Goal: Information Seeking & Learning: Learn about a topic

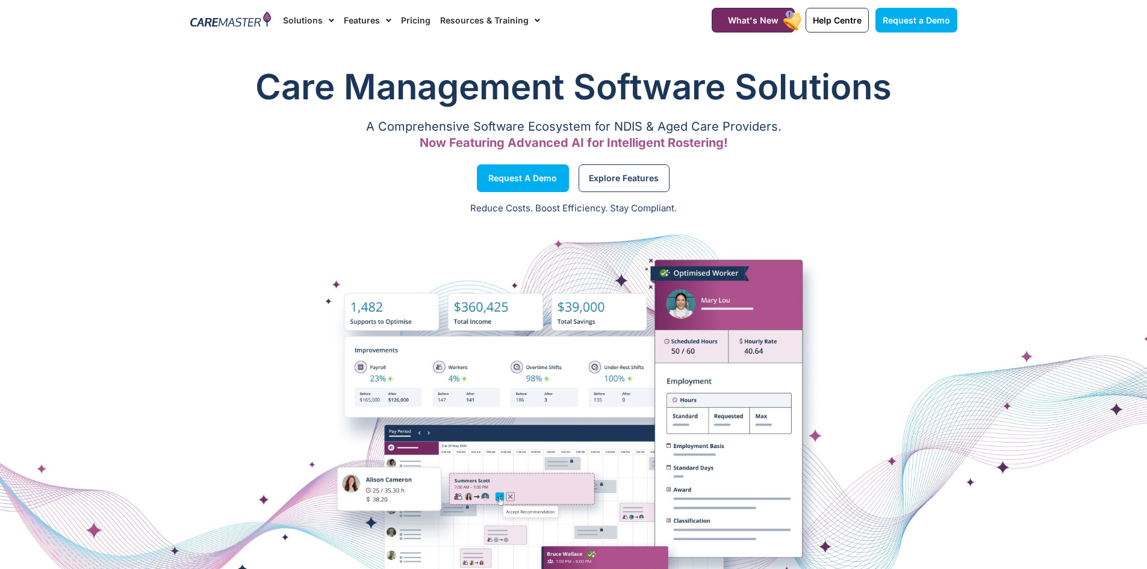
click at [409, 24] on link "Pricing" at bounding box center [415, 20] width 29 height 40
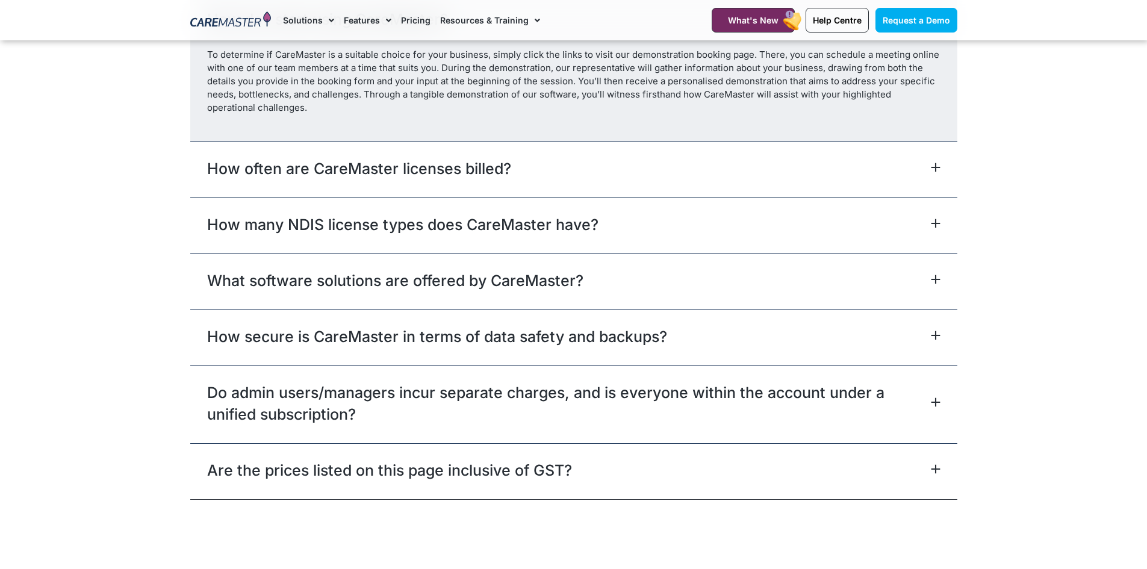
scroll to position [5418, 0]
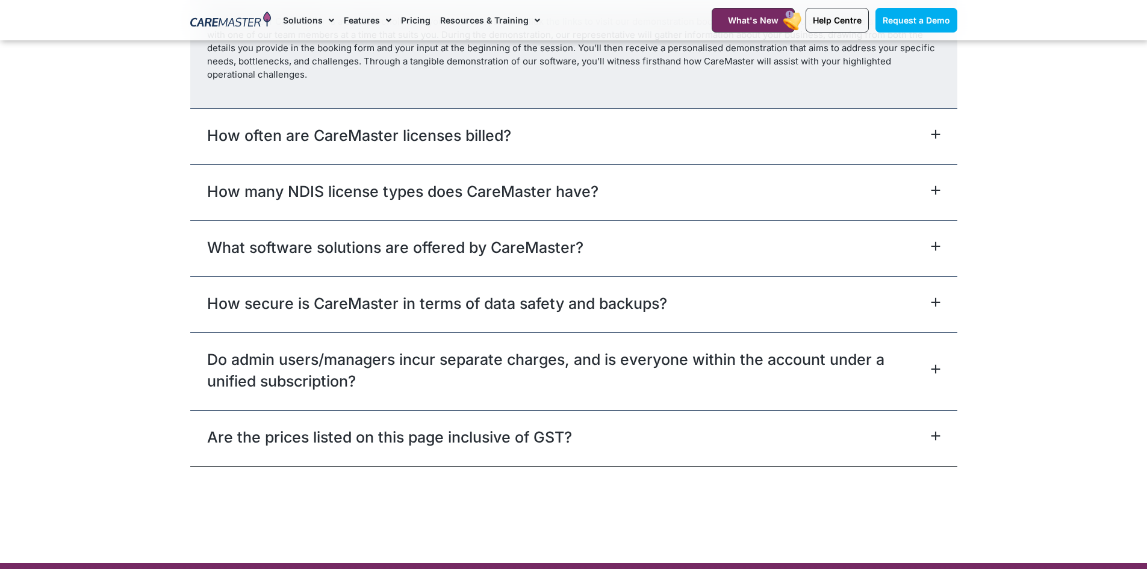
click at [505, 188] on link "How many NDIS license types does CareMaster have?" at bounding box center [402, 192] width 391 height 22
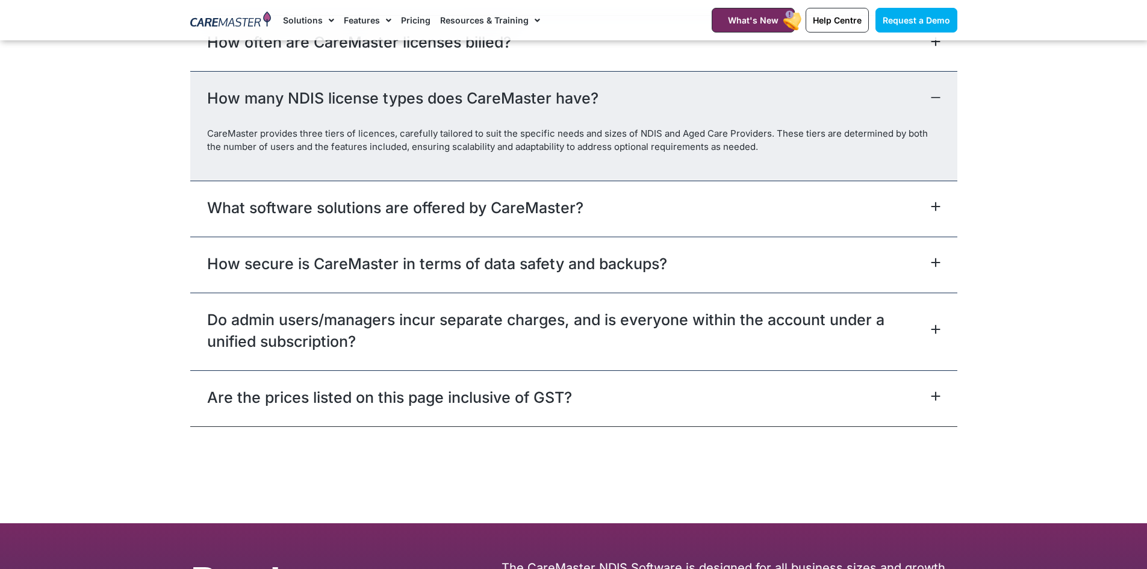
click at [690, 186] on div "What software solutions are offered by CareMaster?" at bounding box center [573, 209] width 767 height 56
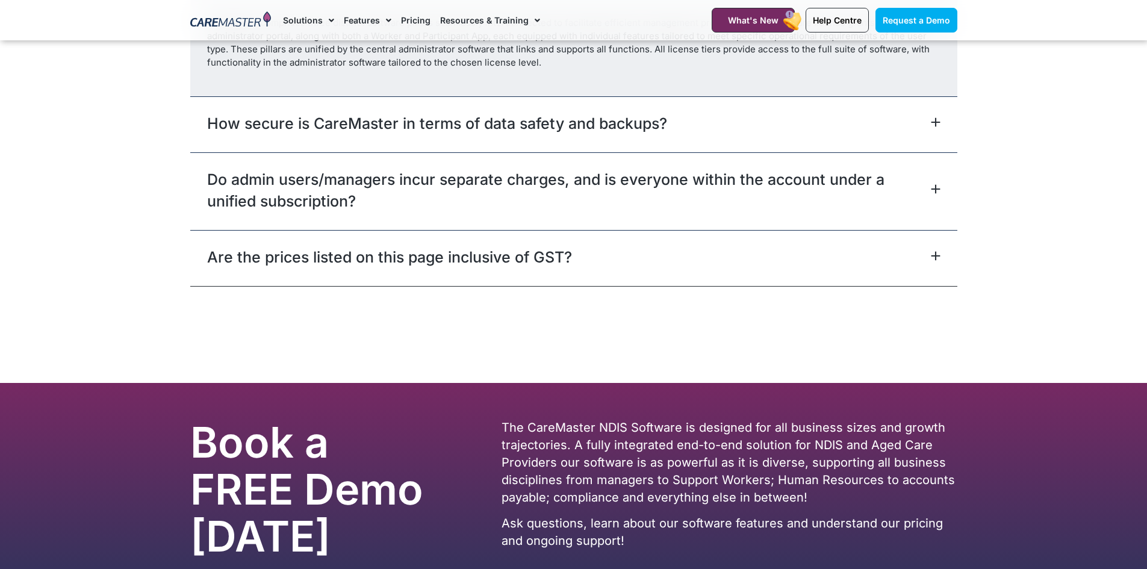
scroll to position [5442, 0]
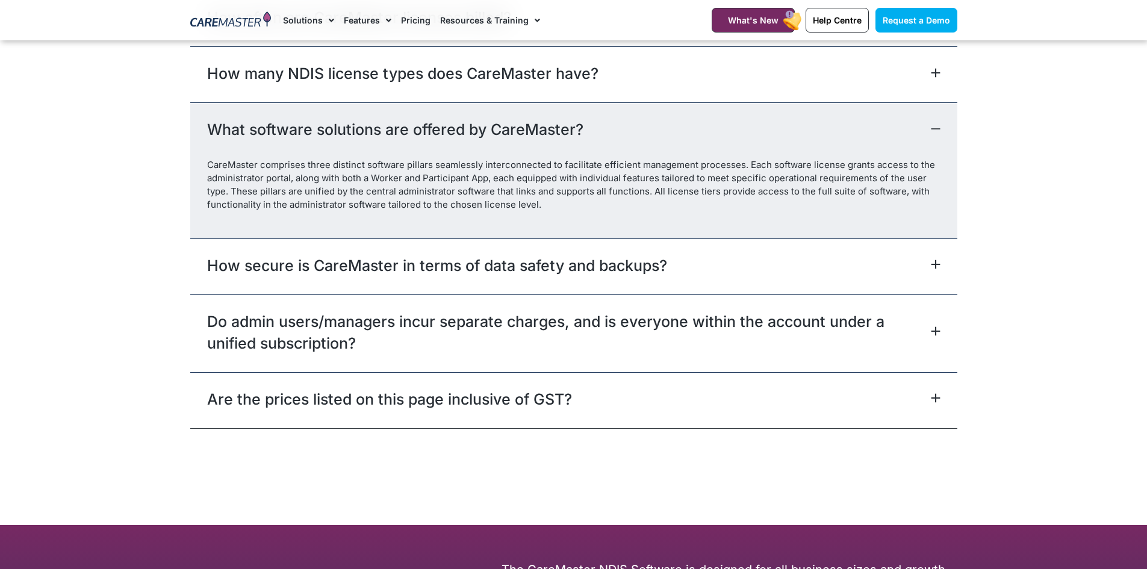
click at [344, 270] on link "How secure is CareMaster in terms of data safety and backups?" at bounding box center [437, 266] width 460 height 22
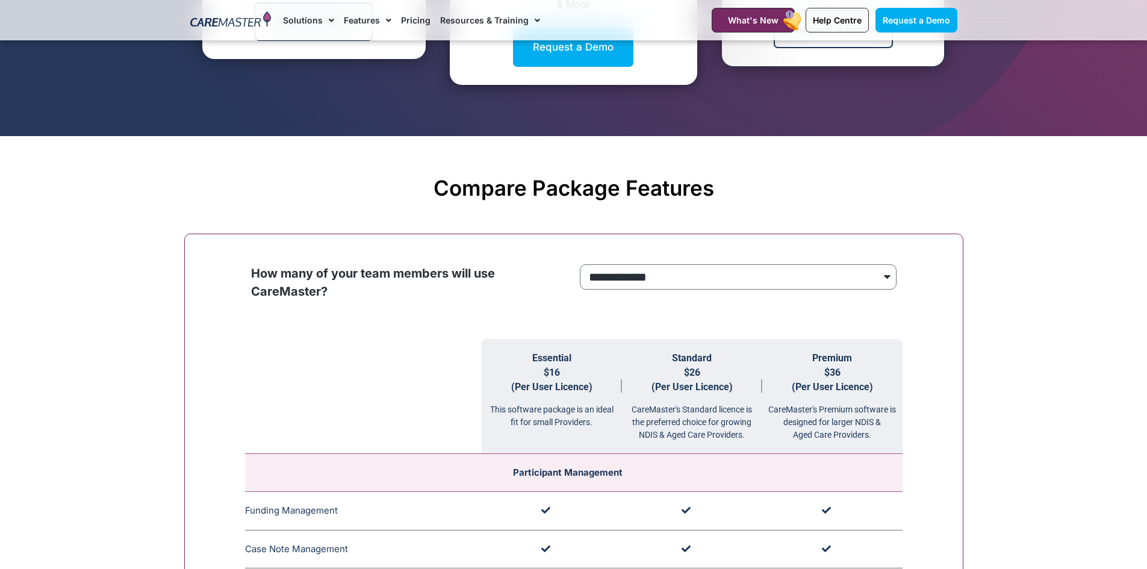
scroll to position [988, 0]
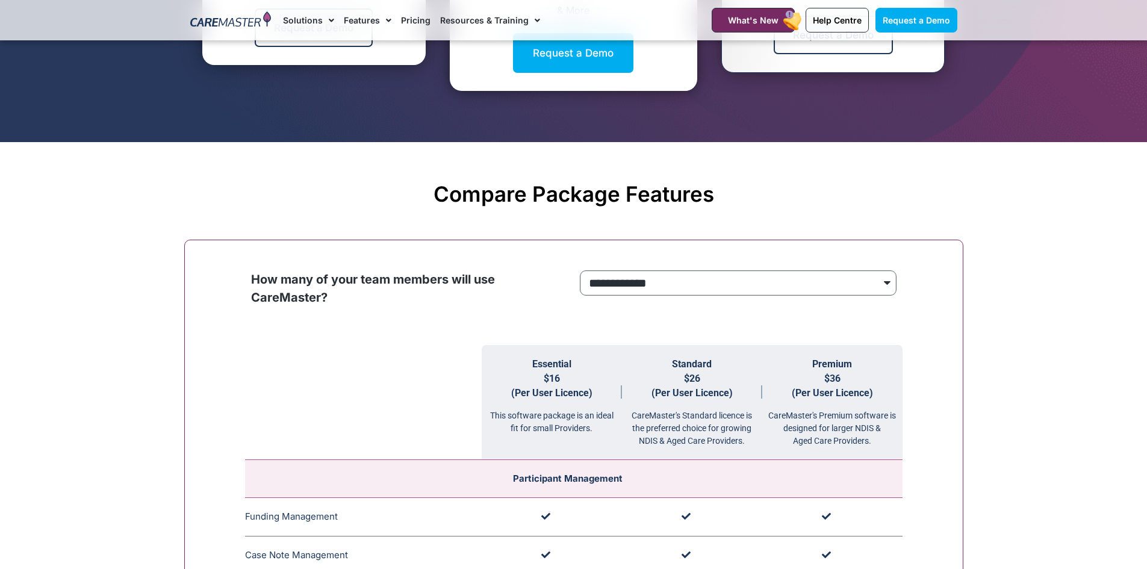
click at [680, 294] on select "**********" at bounding box center [738, 282] width 317 height 25
select select "***"
click at [580, 271] on select "**********" at bounding box center [738, 282] width 317 height 25
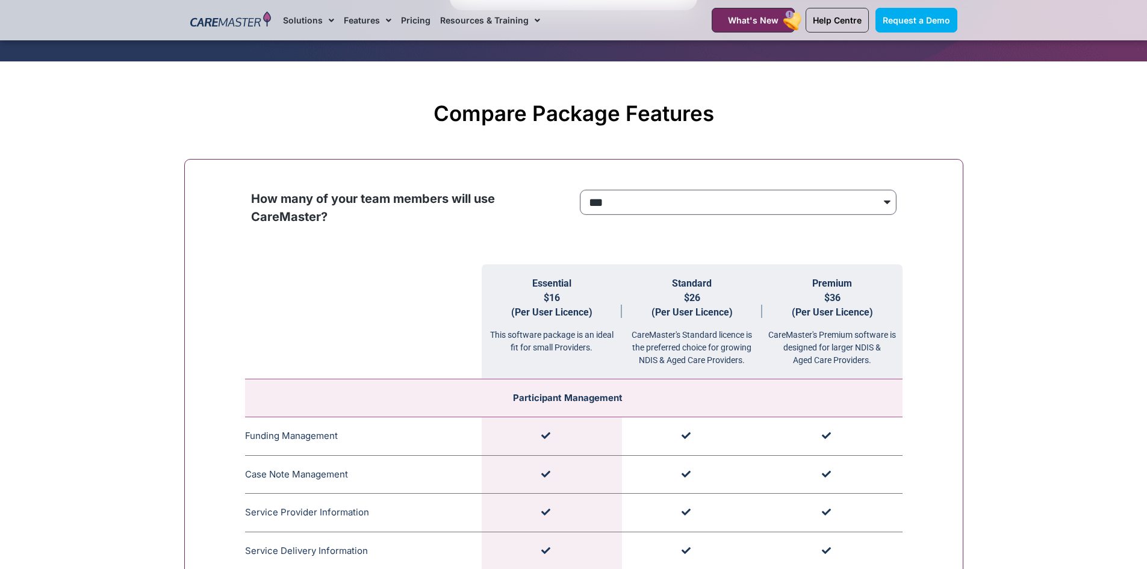
scroll to position [647, 0]
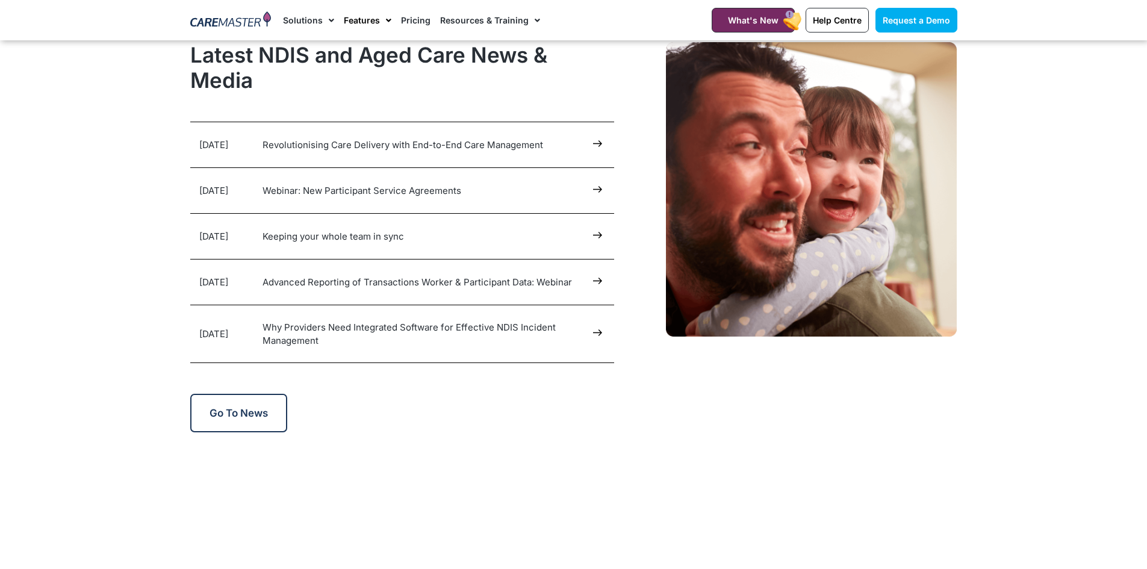
click at [344, 19] on link "Features" at bounding box center [368, 20] width 48 height 40
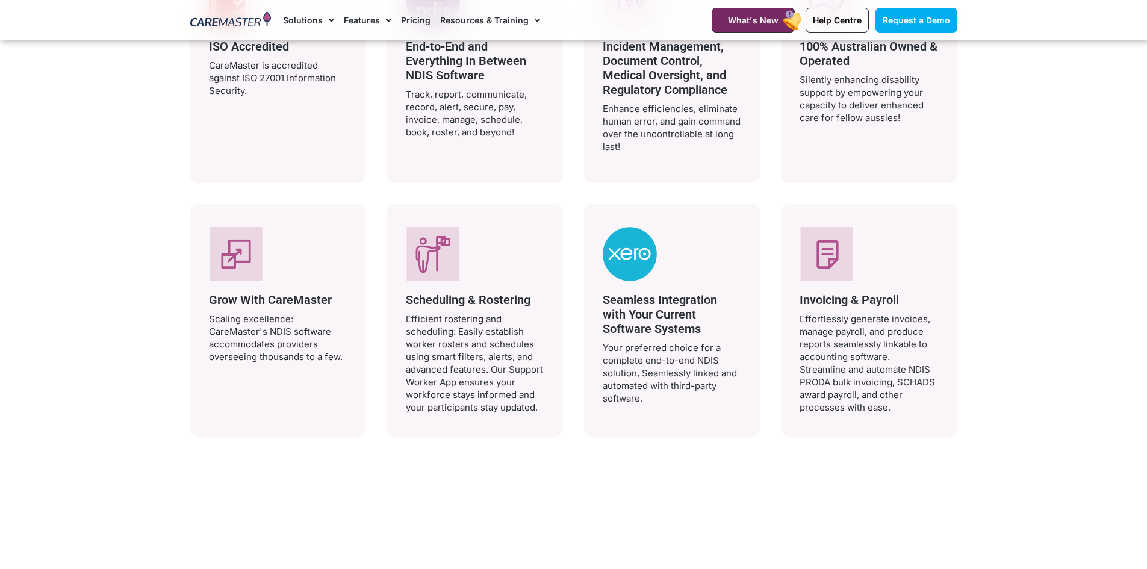
scroll to position [2408, 0]
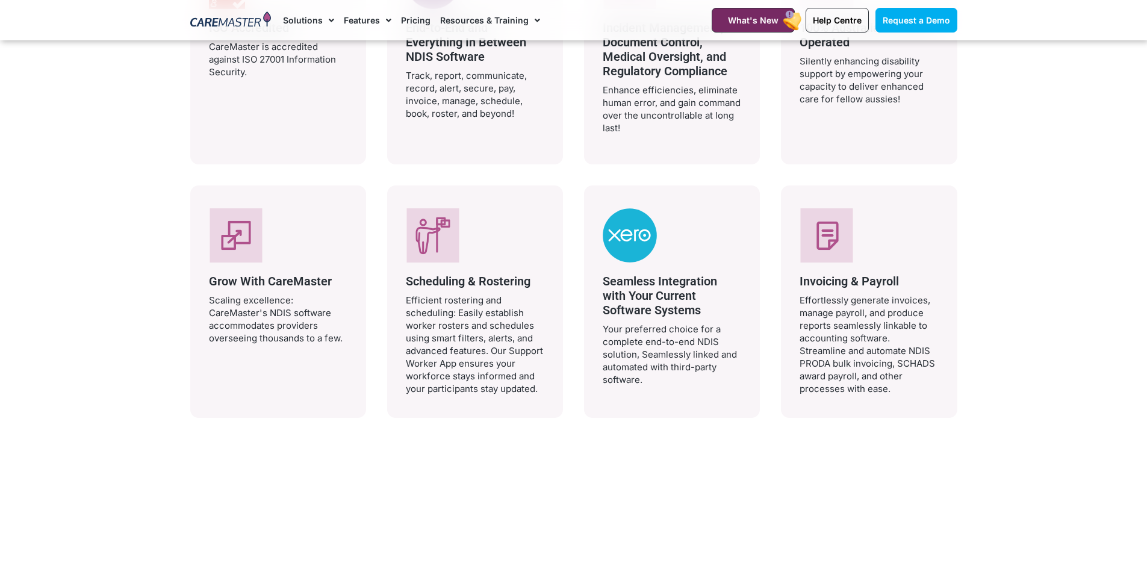
click at [842, 256] on icon at bounding box center [827, 235] width 52 height 54
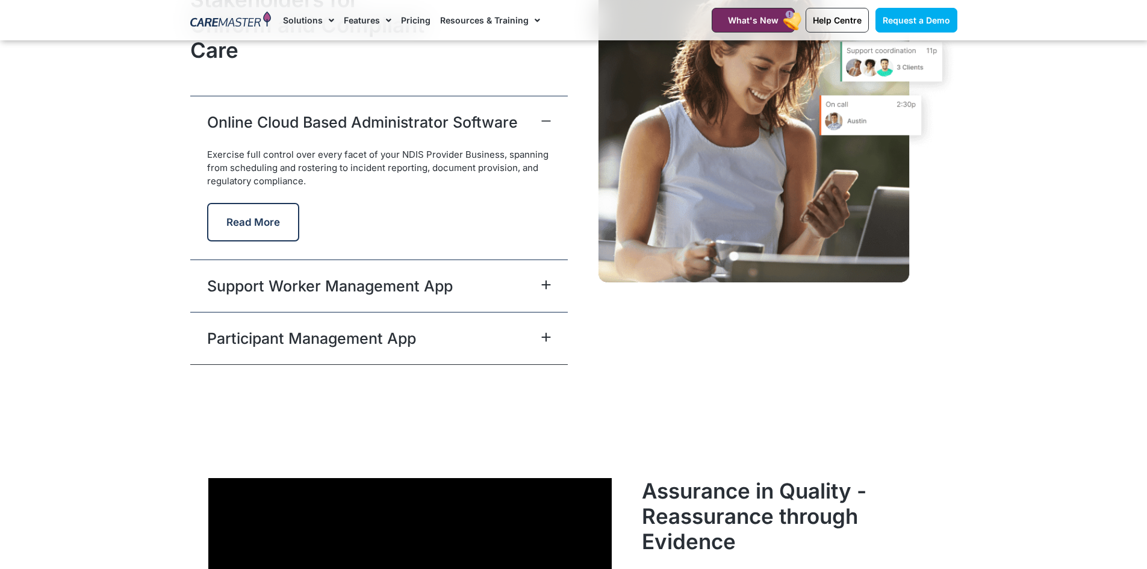
scroll to position [3010, 0]
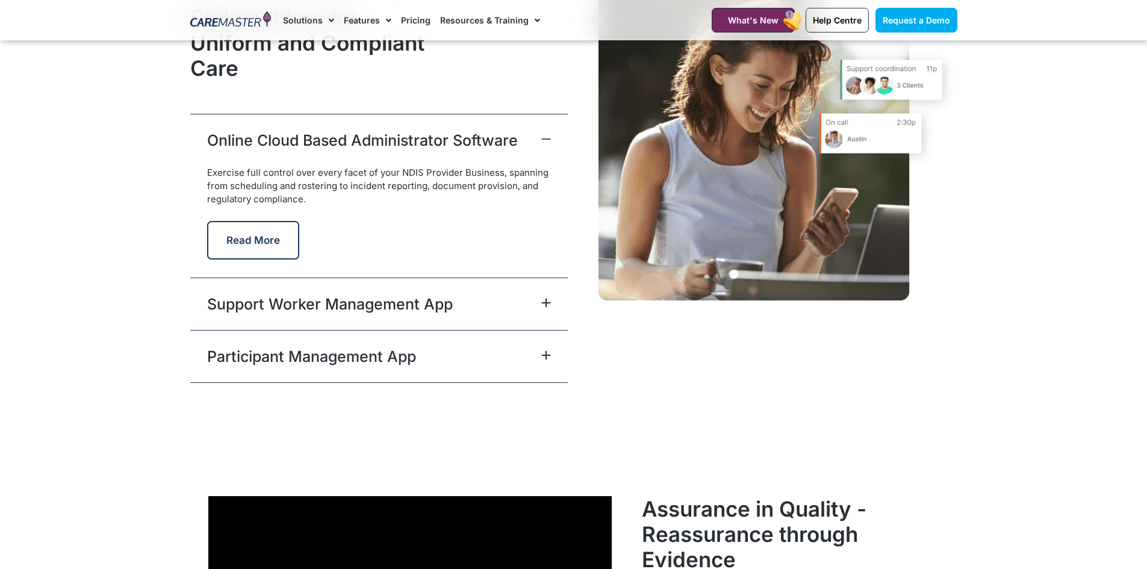
click at [507, 302] on div "Support Worker Management App" at bounding box center [378, 304] width 377 height 52
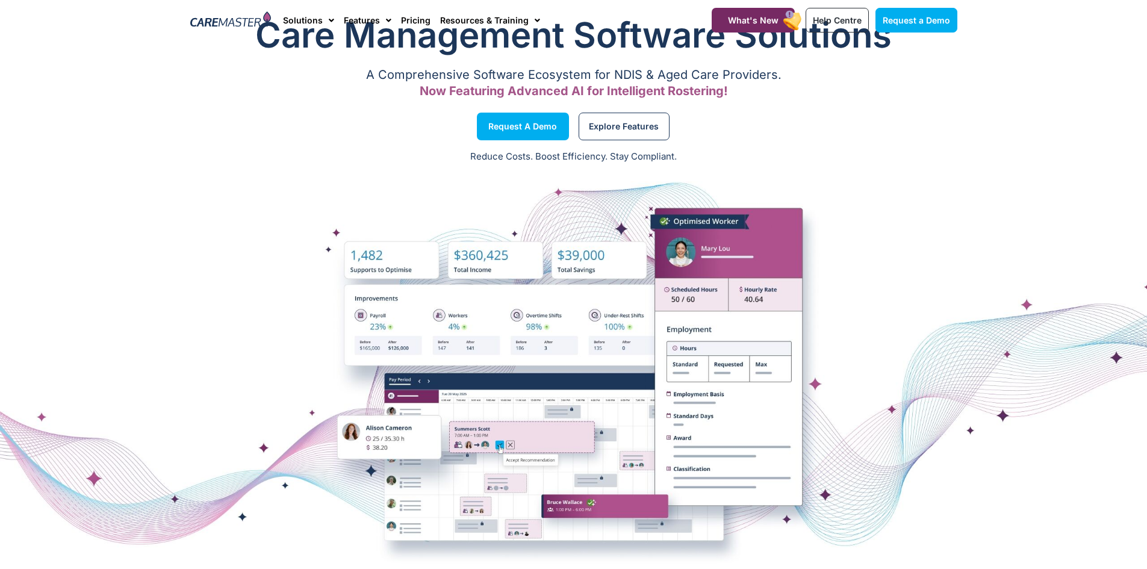
scroll to position [0, 0]
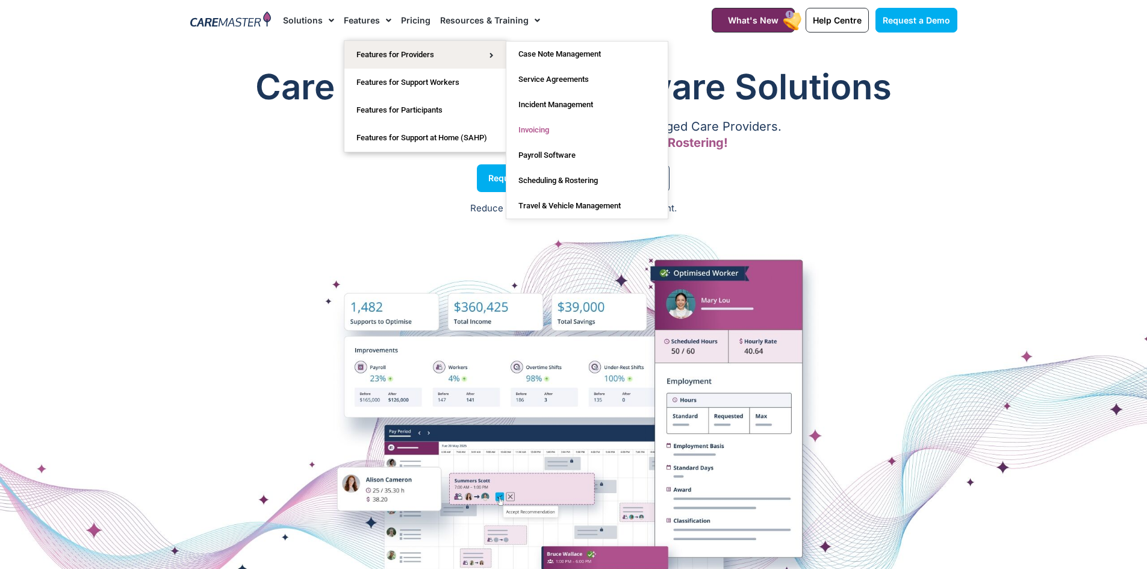
click at [553, 128] on link "Invoicing" at bounding box center [586, 129] width 161 height 25
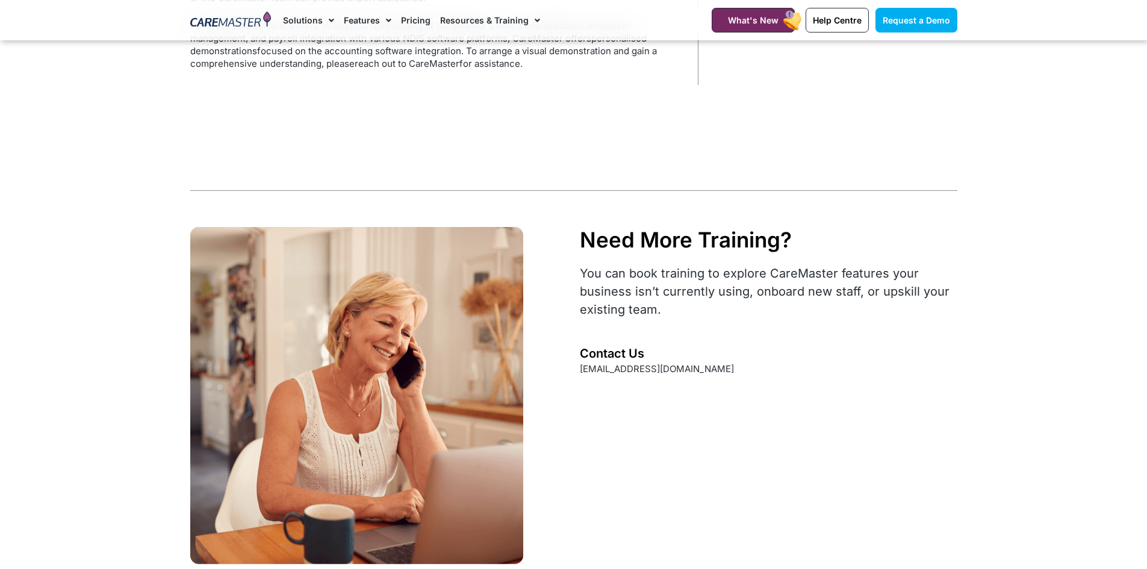
scroll to position [1947, 0]
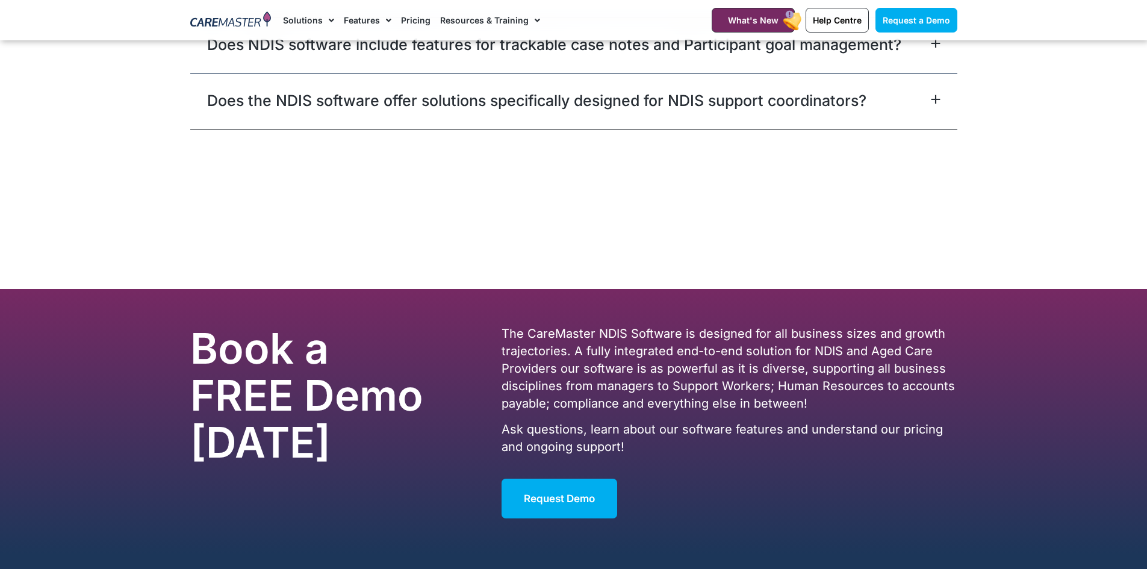
scroll to position [7414, 0]
